Goal: Task Accomplishment & Management: Complete application form

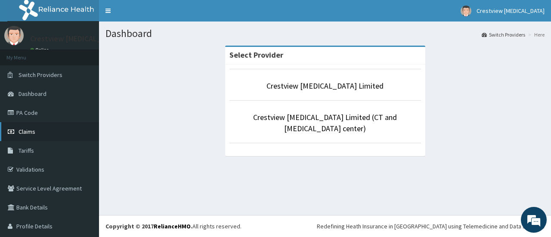
click at [29, 133] on span "Claims" at bounding box center [27, 132] width 17 height 8
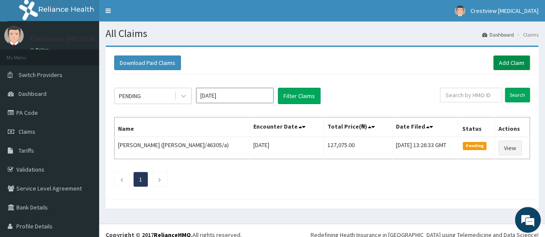
click at [515, 64] on link "Add Claim" at bounding box center [511, 63] width 37 height 15
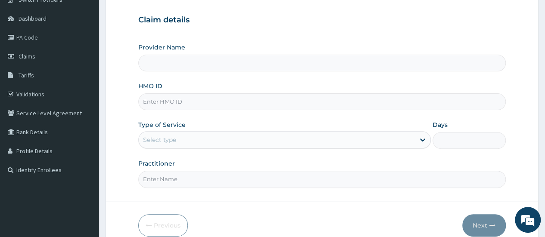
scroll to position [86, 0]
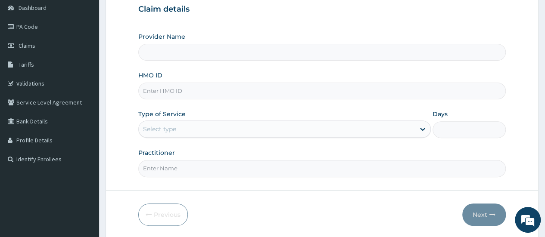
type input "Crestview [MEDICAL_DATA] Limited"
click at [182, 89] on input "HMO ID" at bounding box center [321, 91] width 367 height 17
click at [200, 92] on input "HMO ID" at bounding box center [321, 91] width 367 height 17
type input "ret/43099/a"
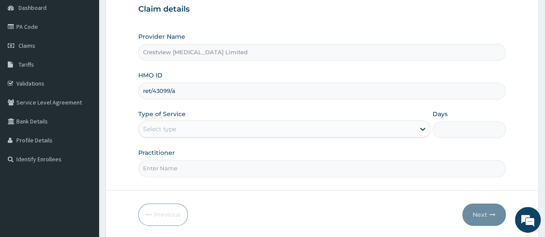
click at [185, 132] on div "Select type" at bounding box center [277, 129] width 276 height 14
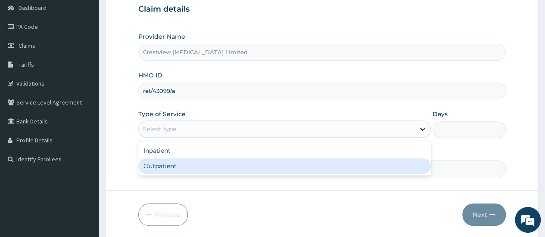
click at [184, 161] on div "Outpatient" at bounding box center [284, 167] width 292 height 16
type input "1"
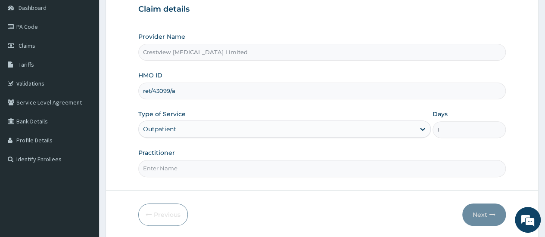
click at [185, 166] on input "Practitioner" at bounding box center [321, 168] width 367 height 17
type input "[PERSON_NAME]"
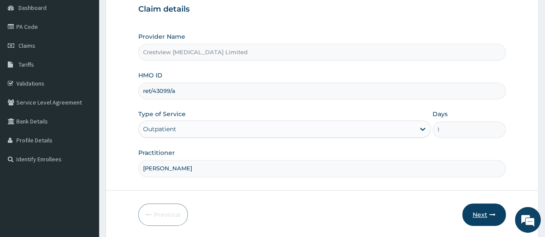
click at [475, 212] on button "Next" at bounding box center [484, 215] width 44 height 22
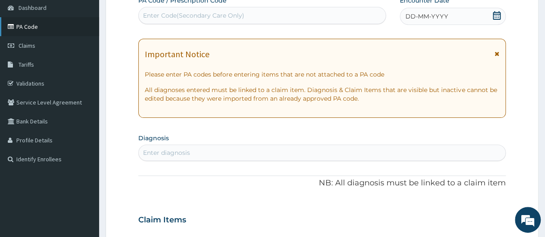
click at [31, 28] on link "PA Code" at bounding box center [49, 26] width 99 height 19
